Goal: Task Accomplishment & Management: Manage account settings

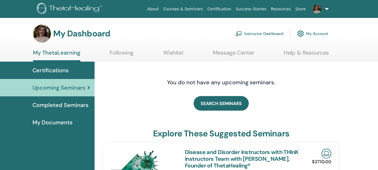
click at [267, 34] on link "Instructor Dashboard" at bounding box center [259, 33] width 48 height 12
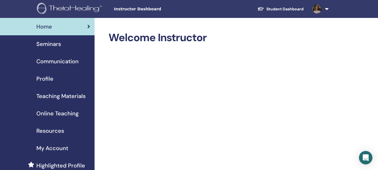
click at [57, 40] on span "Seminars" at bounding box center [48, 44] width 25 height 8
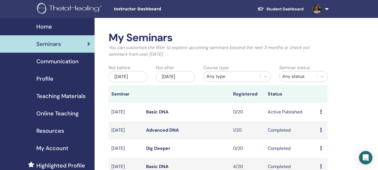
click at [161, 110] on link "Basic DNA" at bounding box center [157, 112] width 22 height 6
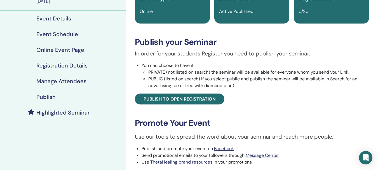
scroll to position [65, 0]
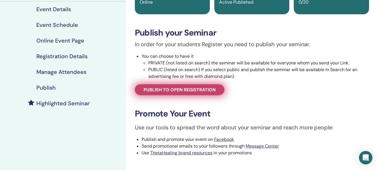
click at [202, 88] on span "Publish to open registration" at bounding box center [180, 90] width 72 height 6
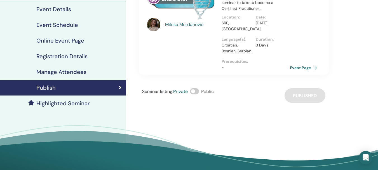
click at [195, 91] on span at bounding box center [194, 91] width 9 height 6
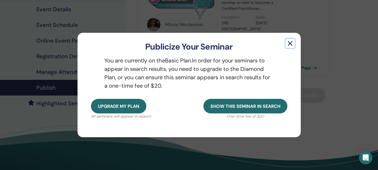
click at [291, 41] on button "button" at bounding box center [290, 43] width 9 height 9
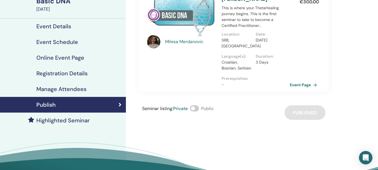
scroll to position [40, 0]
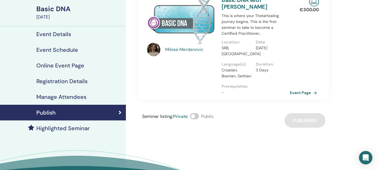
click at [79, 68] on h4 "Online Event Page" at bounding box center [60, 65] width 48 height 7
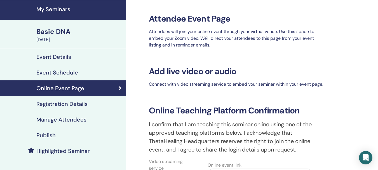
scroll to position [40, 0]
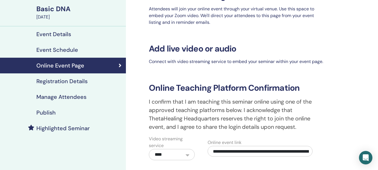
click at [79, 82] on h4 "Registration Details" at bounding box center [61, 81] width 51 height 7
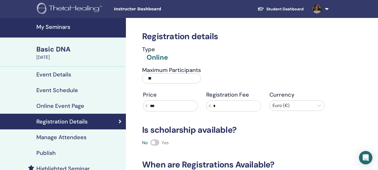
click at [63, 134] on h4 "Manage Attendees" at bounding box center [61, 137] width 50 height 7
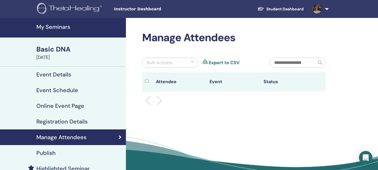
click at [55, 73] on h4 "Event Details" at bounding box center [53, 74] width 35 height 7
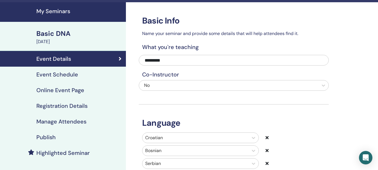
scroll to position [15, 0]
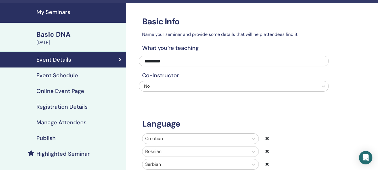
click at [71, 77] on h4 "Event Schedule" at bounding box center [57, 75] width 42 height 7
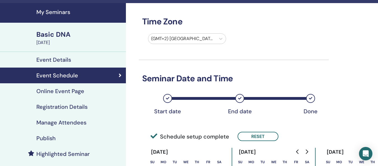
click at [66, 90] on h4 "Online Event Page" at bounding box center [60, 91] width 48 height 7
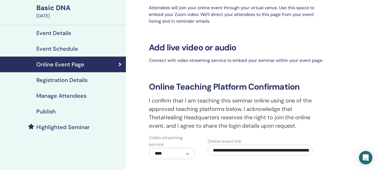
scroll to position [37, 0]
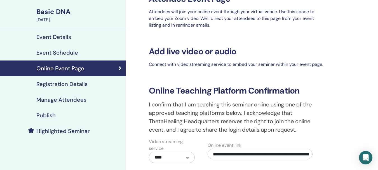
click at [84, 83] on h4 "Registration Details" at bounding box center [61, 84] width 51 height 7
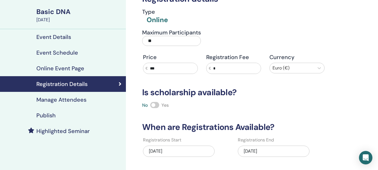
click at [66, 12] on div "Basic DNA" at bounding box center [79, 12] width 86 height 10
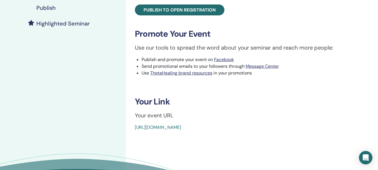
scroll to position [149, 0]
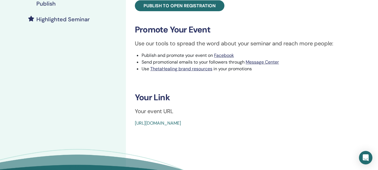
drag, startPoint x: 131, startPoint y: 120, endPoint x: 261, endPoint y: 125, distance: 130.4
click at [261, 125] on div "Basic DNA Event Type Online Event Status Active Published Registrations 0/20 Pu…" at bounding box center [251, 4] width 245 height 244
copy link "https://www.thetahealing.com/seminar-368461-details.html"
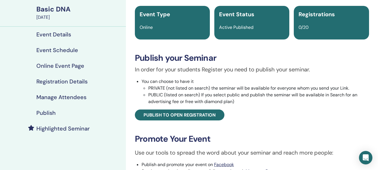
scroll to position [0, 0]
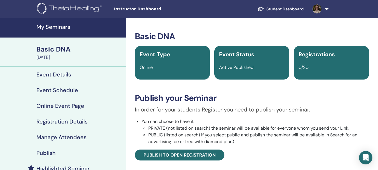
click at [41, 48] on div "Basic DNA" at bounding box center [79, 49] width 86 height 10
click at [52, 27] on h4 "My Seminars" at bounding box center [79, 26] width 86 height 7
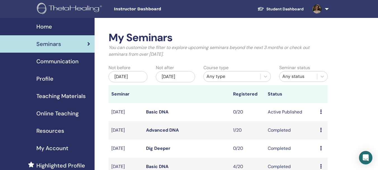
click at [327, 9] on link at bounding box center [319, 9] width 23 height 18
